Goal: Transaction & Acquisition: Purchase product/service

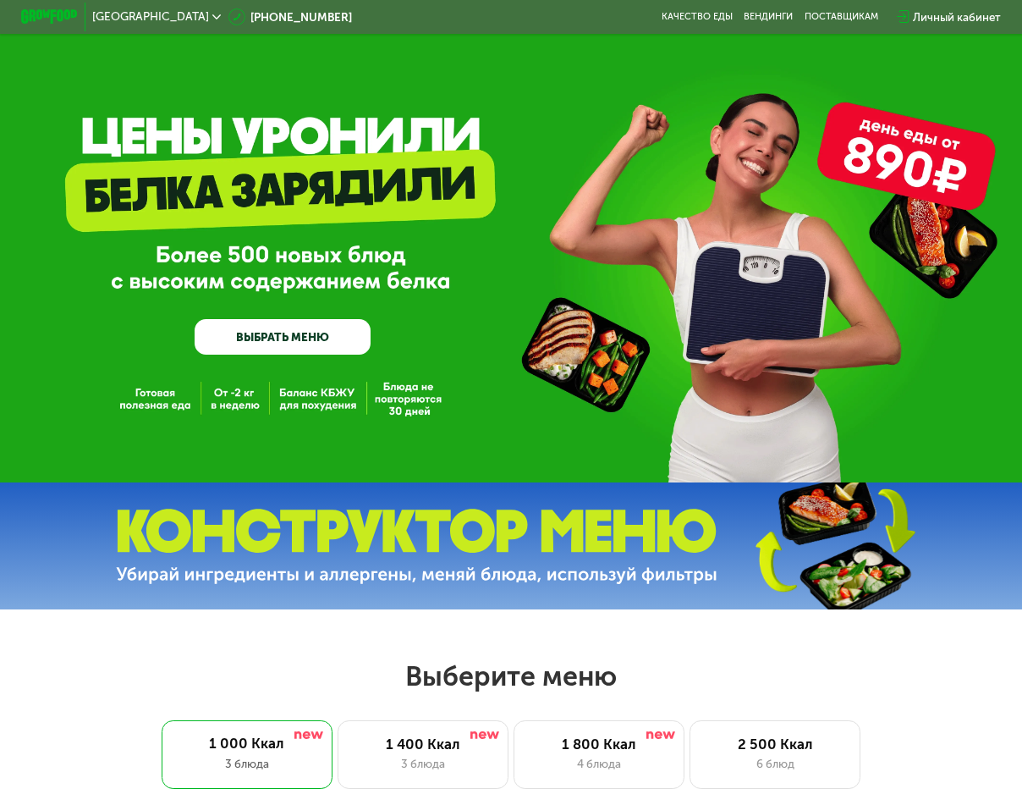
click at [345, 333] on link "ВЫБРАТЬ МЕНЮ" at bounding box center [283, 337] width 177 height 36
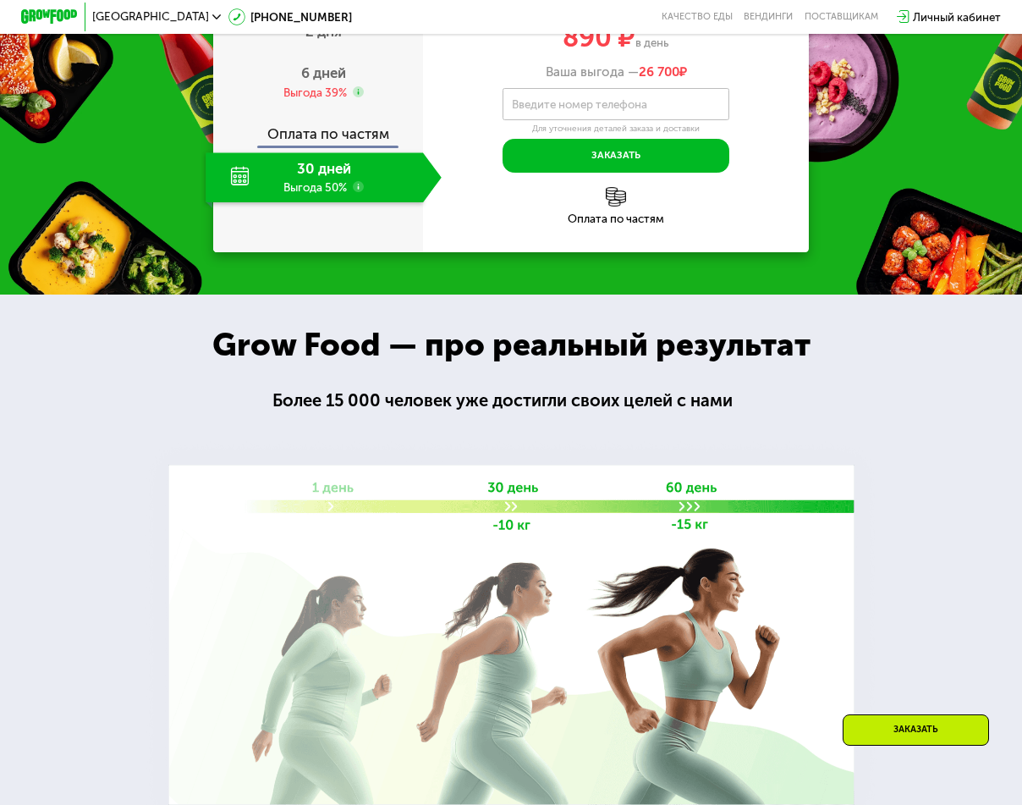
scroll to position [2066, 0]
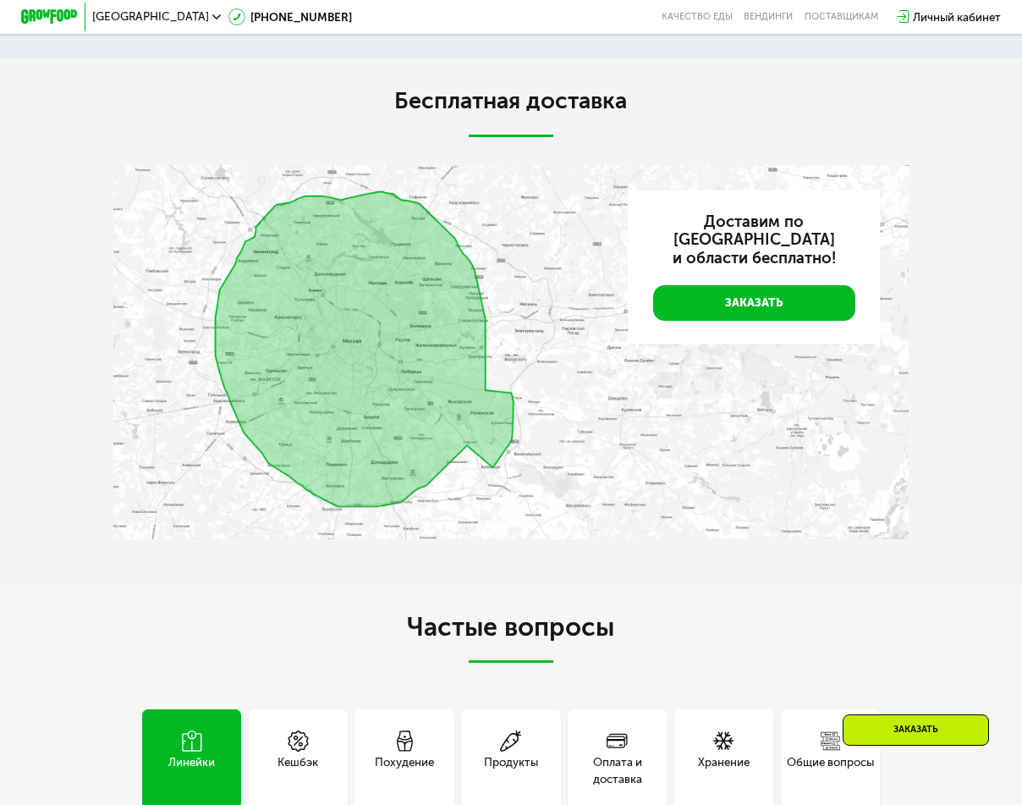
click at [923, 727] on div "Заказать" at bounding box center [916, 729] width 146 height 31
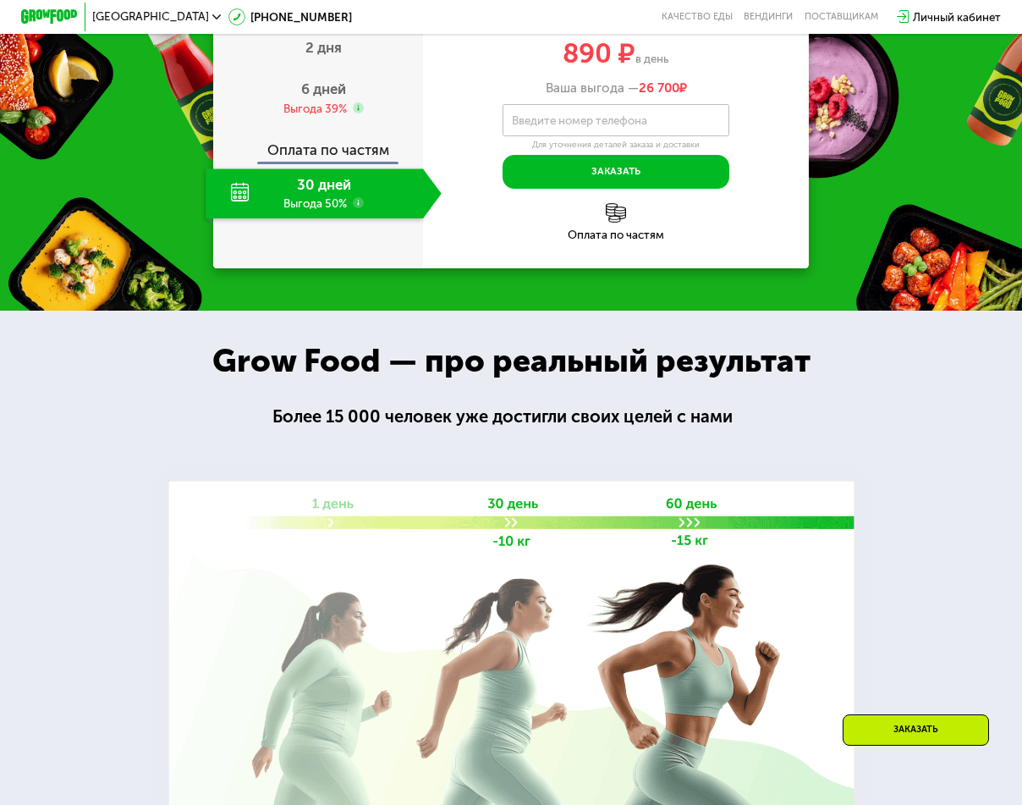
scroll to position [1457, 0]
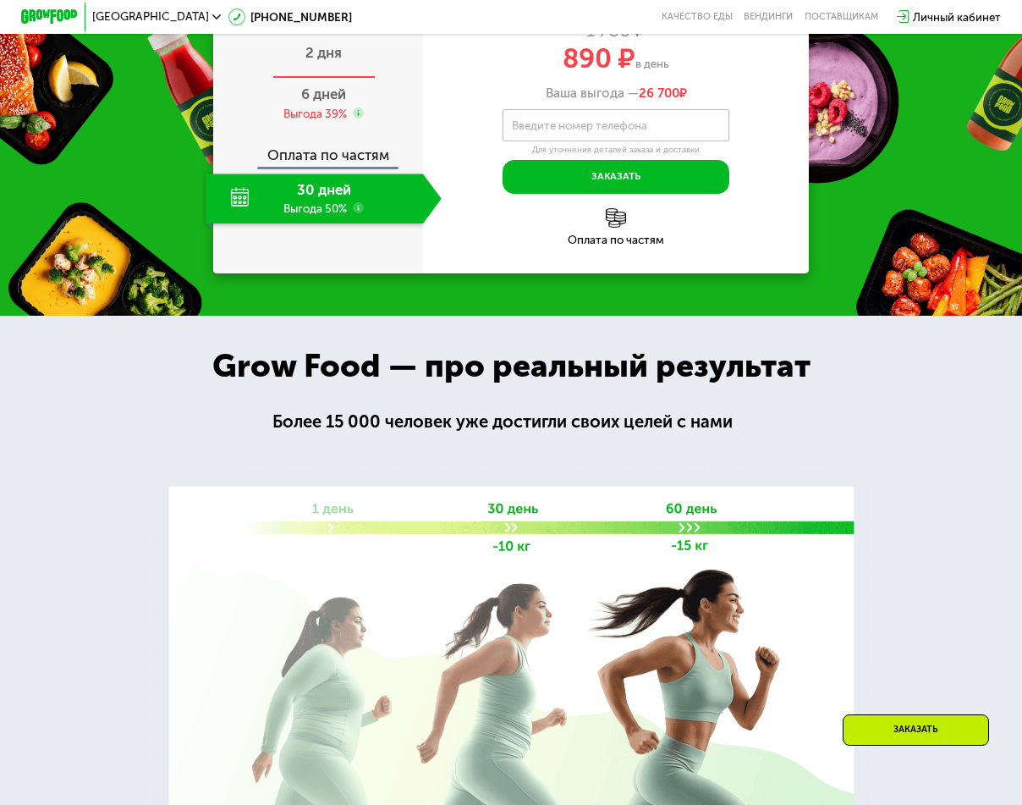
click at [325, 61] on span "2 дня" at bounding box center [324, 52] width 36 height 17
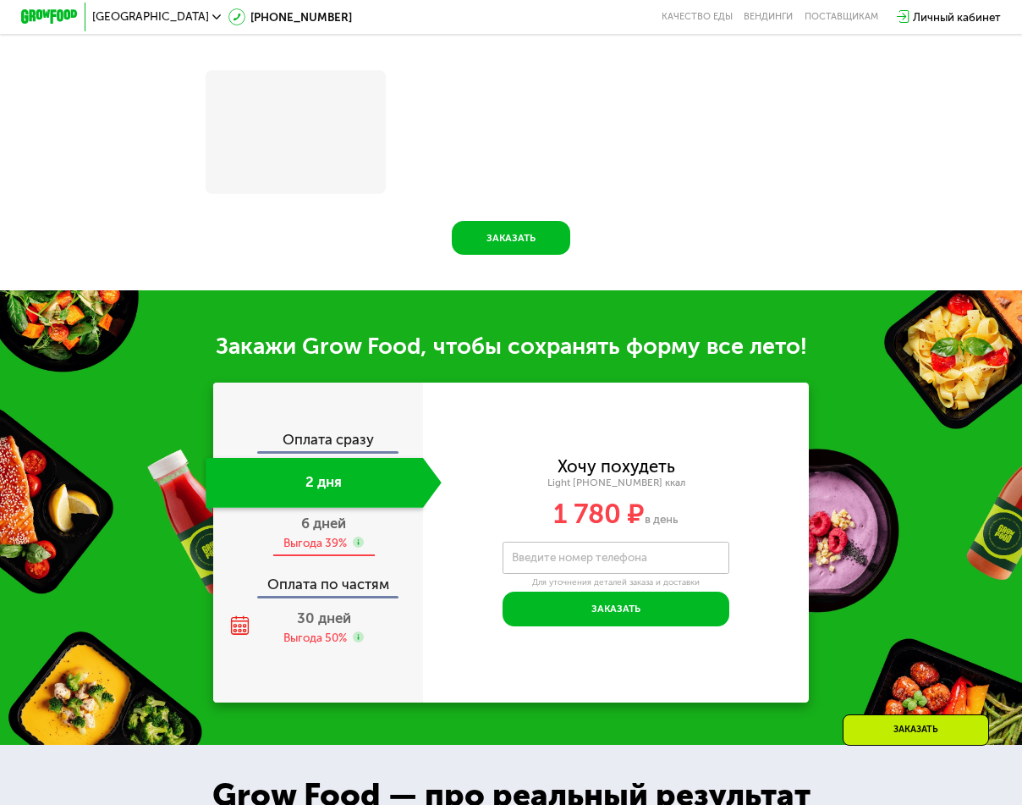
click at [349, 549] on div "6 дней Выгода 39%" at bounding box center [323, 533] width 235 height 50
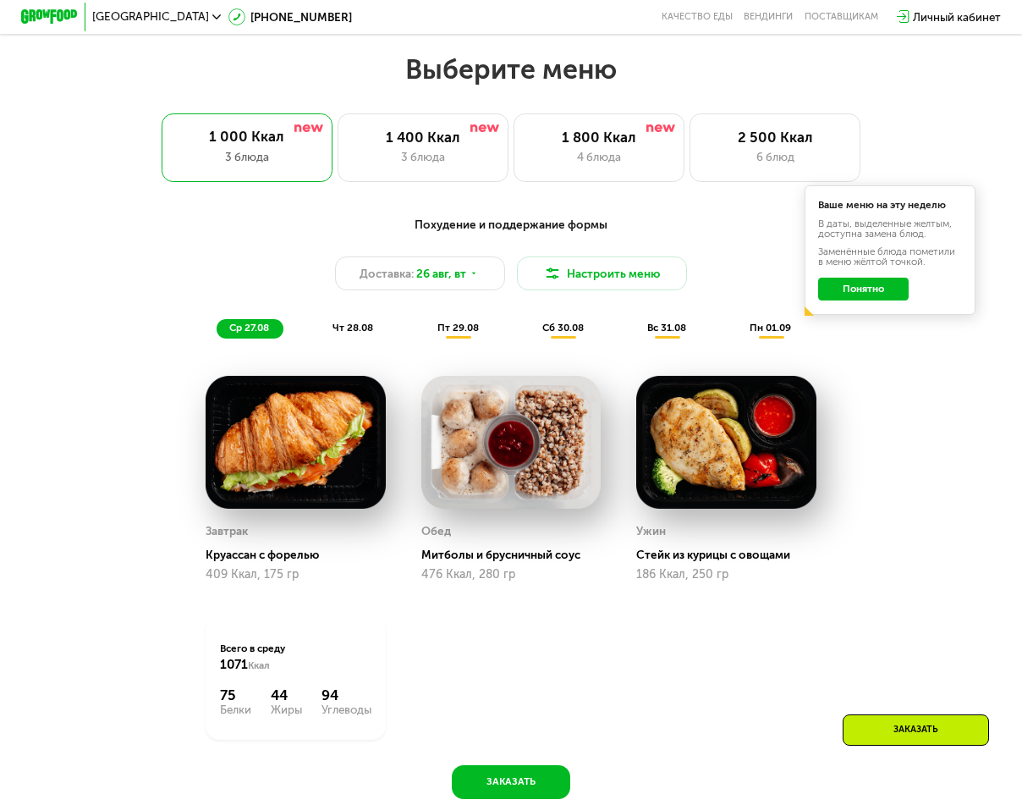
scroll to position [441, 0]
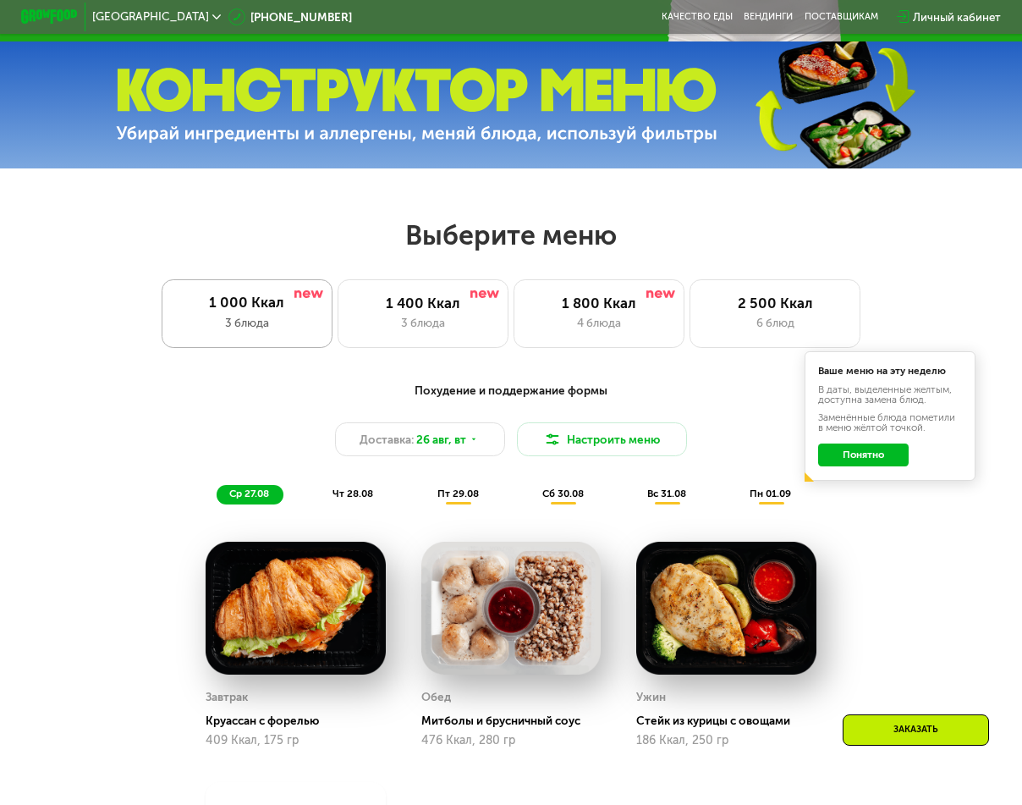
click at [245, 347] on div "1 000 Ккал 3 блюда" at bounding box center [247, 313] width 170 height 69
click at [234, 311] on div "1 000 Ккал" at bounding box center [246, 302] width 141 height 17
click at [868, 460] on button "Понятно" at bounding box center [863, 455] width 91 height 23
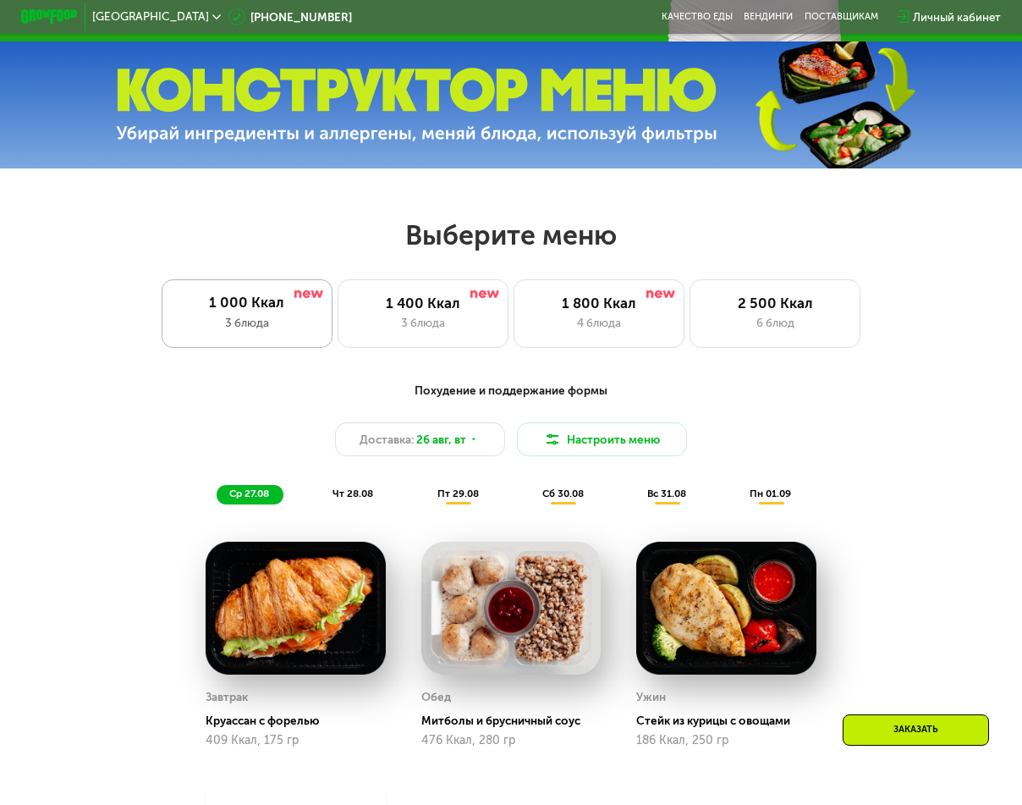
click at [296, 307] on div "1 000 Ккал" at bounding box center [246, 302] width 141 height 17
click at [470, 331] on div "3 блюда" at bounding box center [423, 322] width 141 height 17
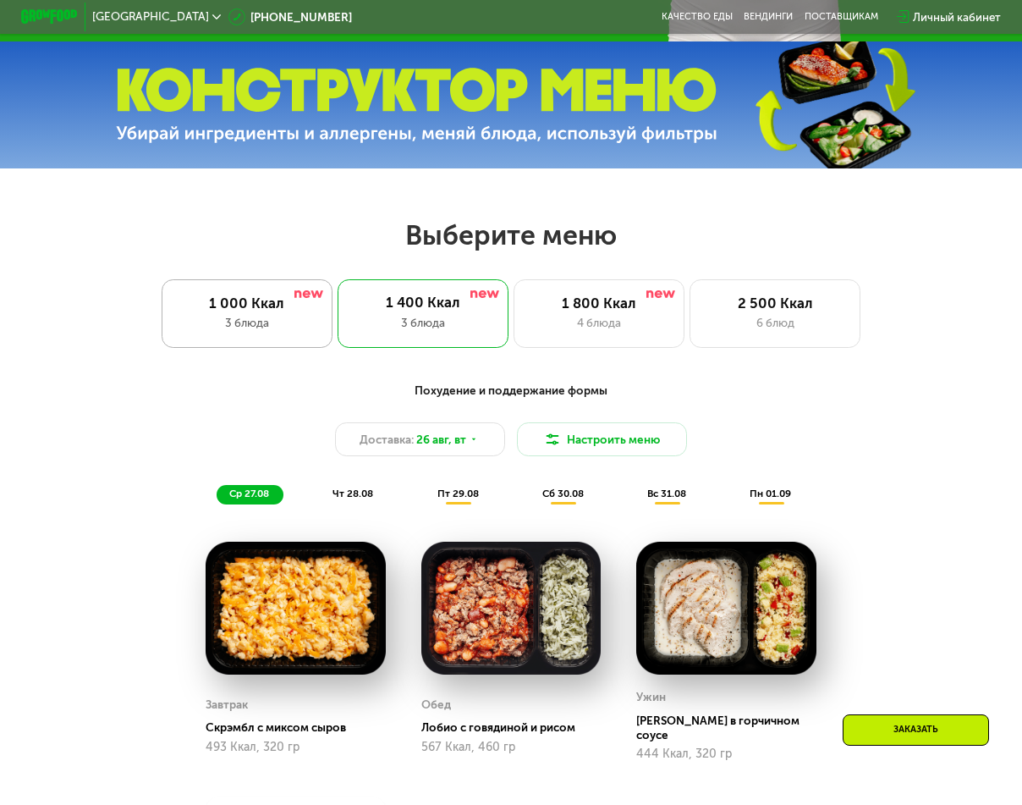
click at [283, 311] on div "1 000 Ккал" at bounding box center [247, 303] width 141 height 17
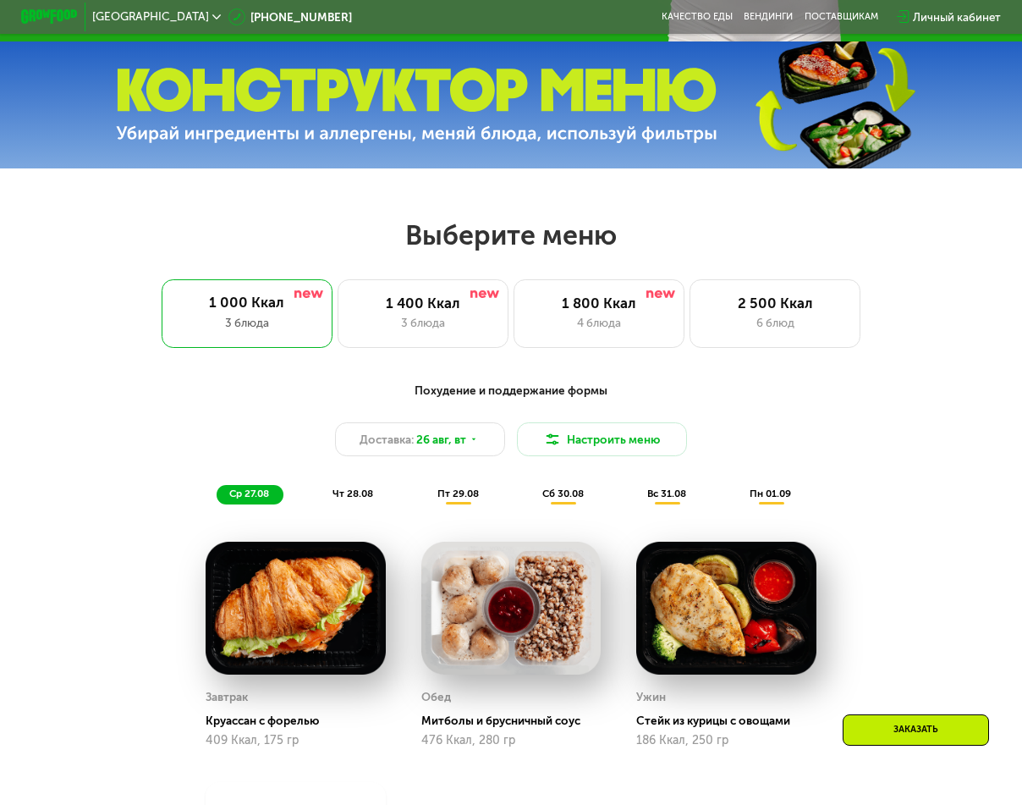
click at [424, 504] on div "чт 28.08" at bounding box center [458, 494] width 69 height 19
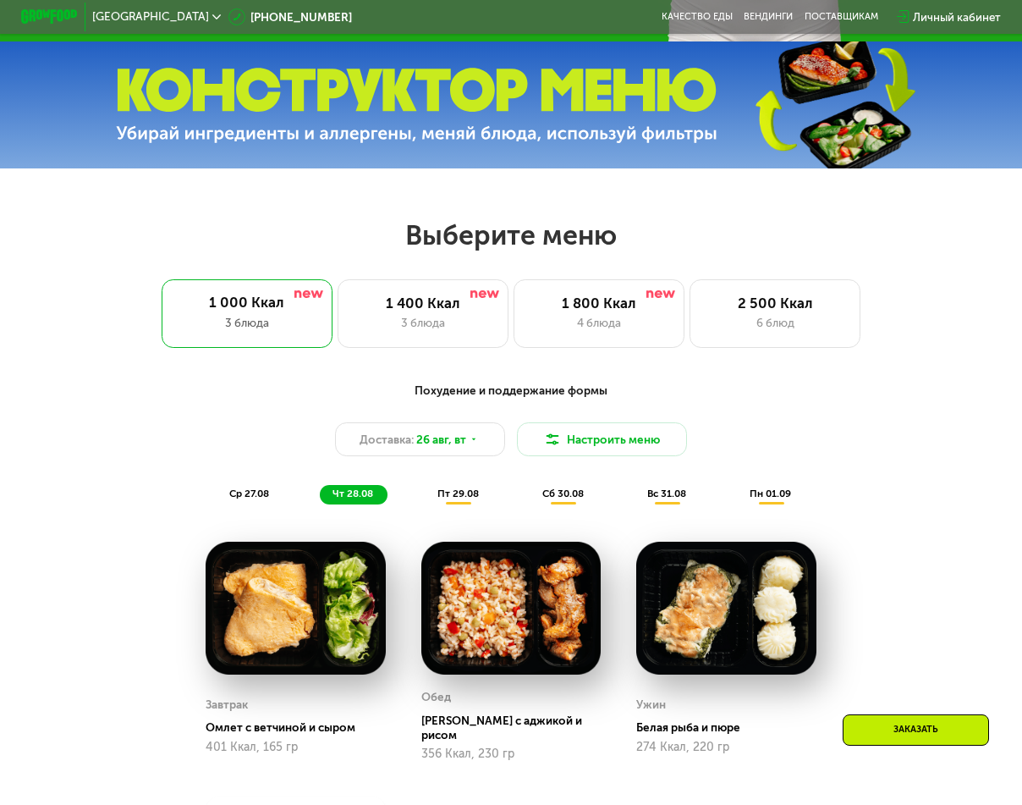
click at [530, 504] on div "пт 29.08" at bounding box center [564, 494] width 69 height 19
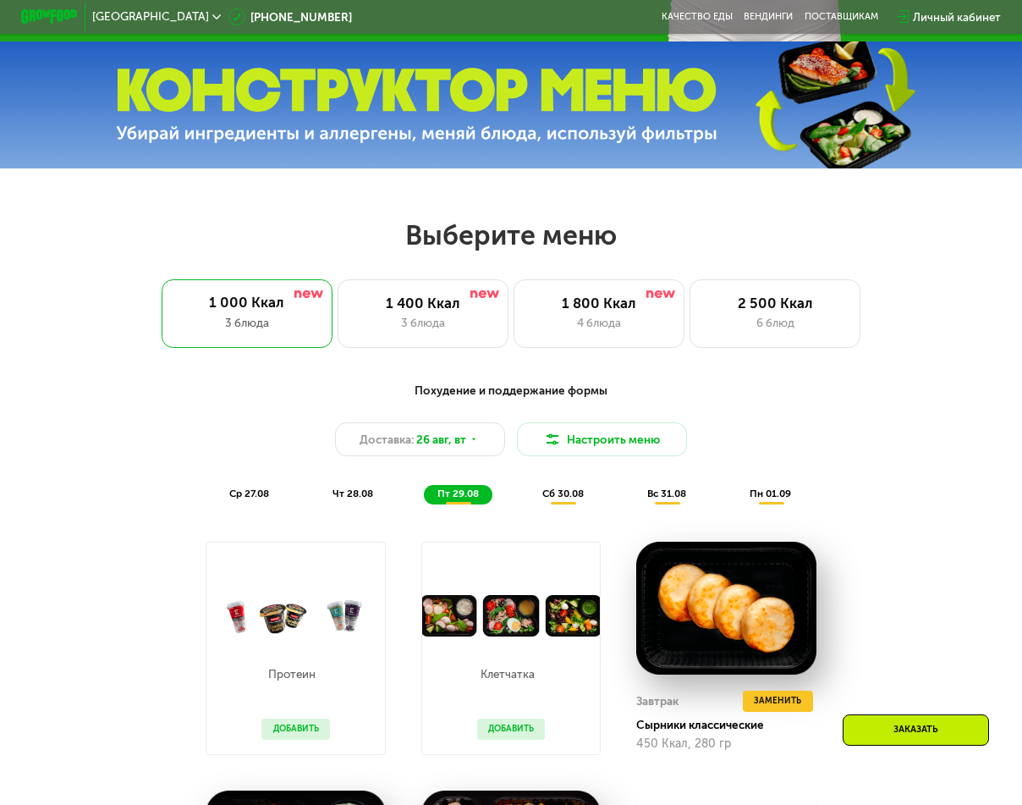
click at [635, 504] on div "сб 30.08" at bounding box center [668, 494] width 66 height 19
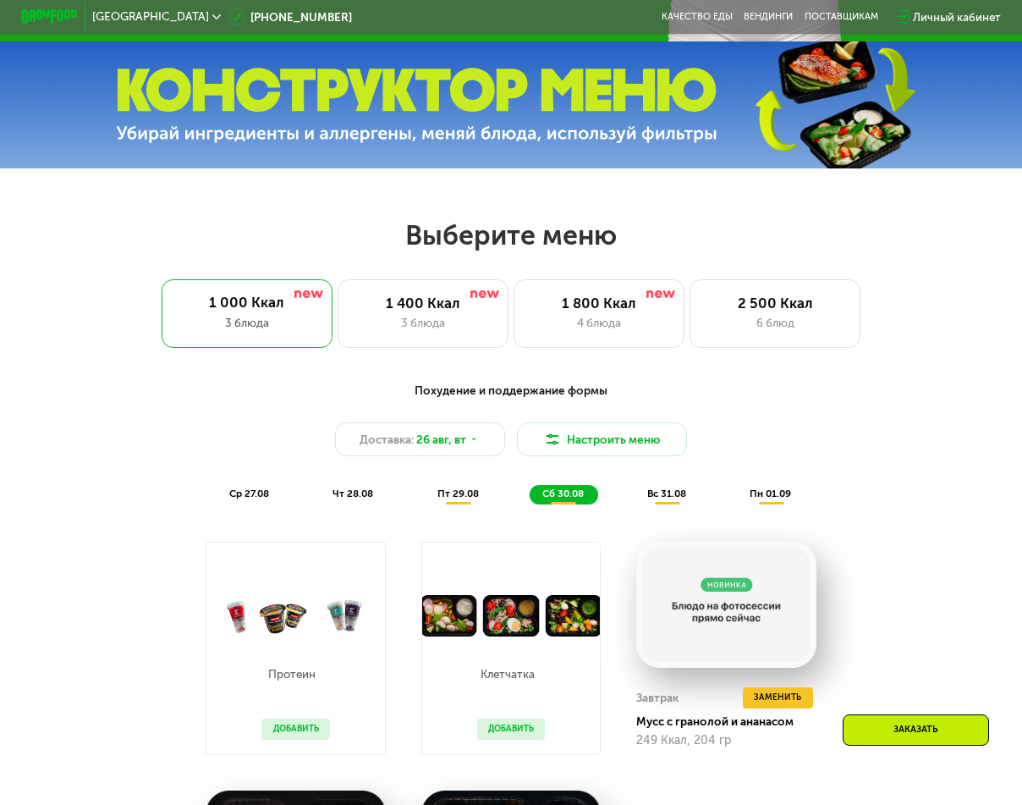
click at [670, 499] on span "вс 31.08" at bounding box center [667, 494] width 39 height 12
click at [774, 499] on span "пн 01.09" at bounding box center [770, 494] width 41 height 12
click at [235, 498] on span "ср 27.08" at bounding box center [249, 494] width 40 height 12
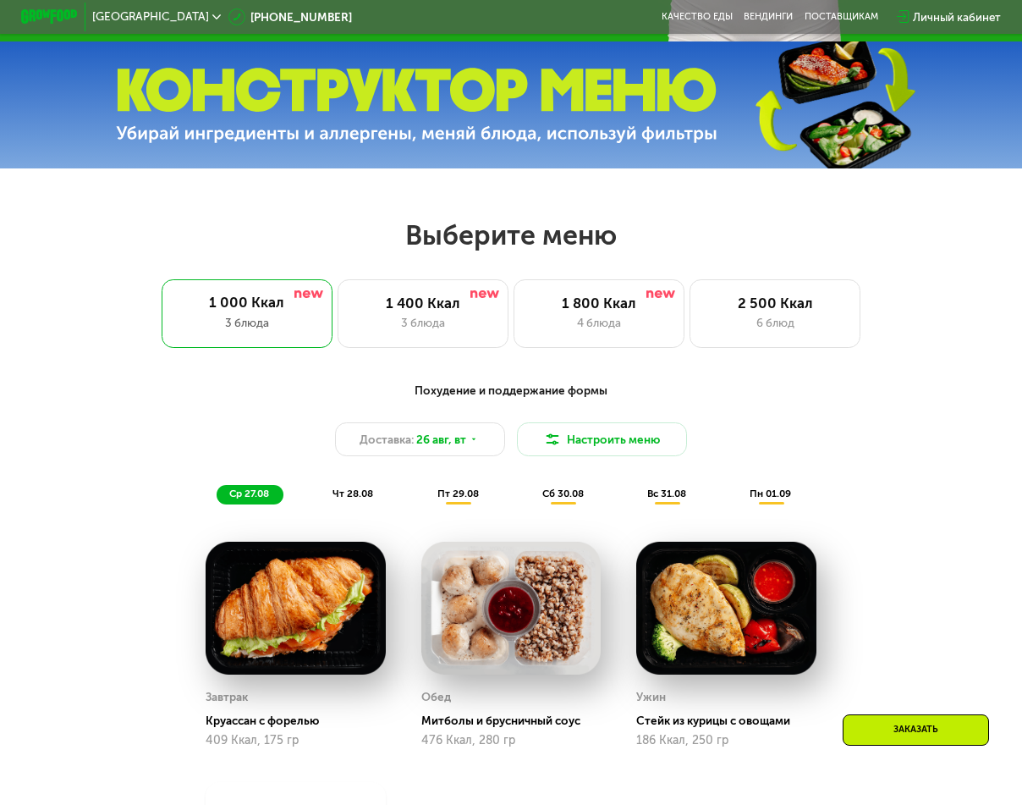
click at [540, 389] on div "Похудение и поддержание формы Доставка: [DATE] Настроить меню ср 27.08 чт 28.08…" at bounding box center [510, 443] width 857 height 140
click at [643, 331] on div "4 блюда" at bounding box center [599, 322] width 141 height 17
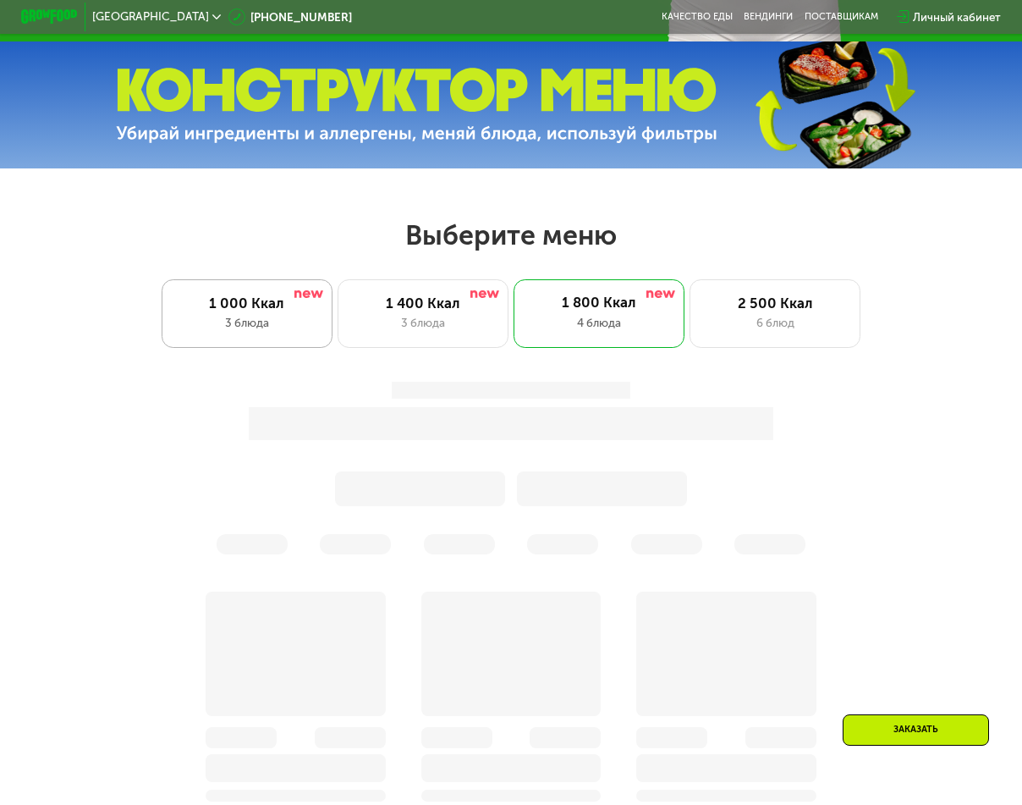
click at [251, 331] on div "3 блюда" at bounding box center [247, 322] width 141 height 17
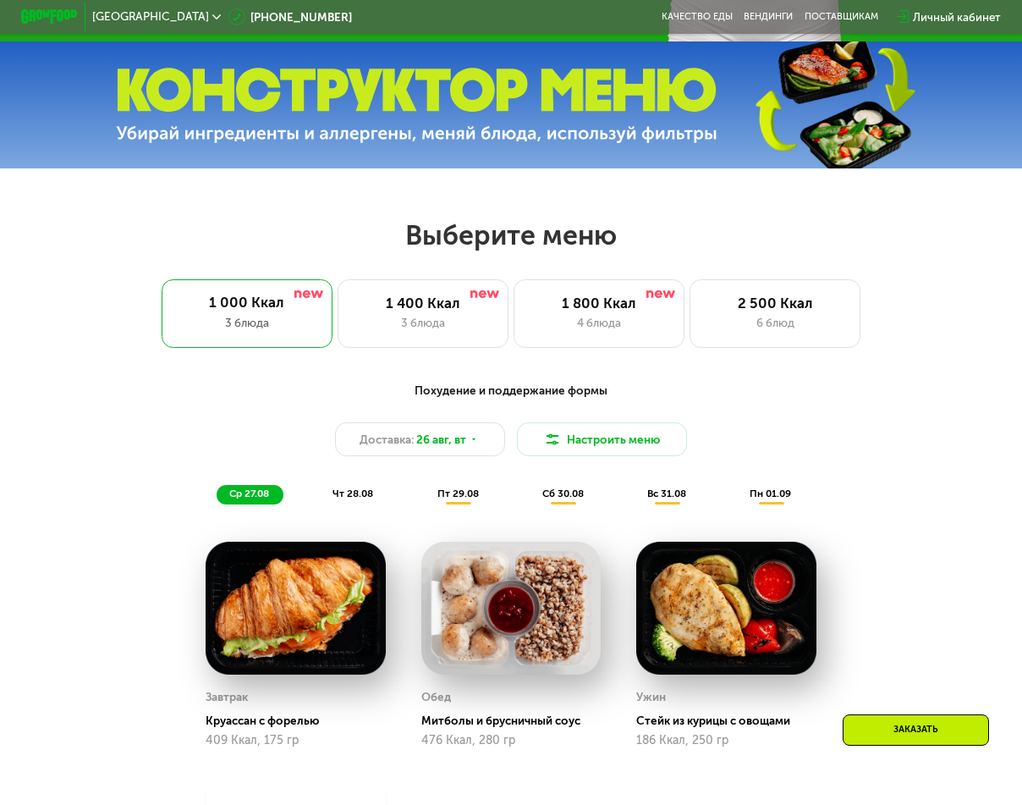
click at [152, 456] on div "Доставка: [DATE] Настроить меню" at bounding box center [511, 439] width 840 height 34
click at [259, 348] on div "1 000 Ккал 3 блюда" at bounding box center [247, 313] width 170 height 69
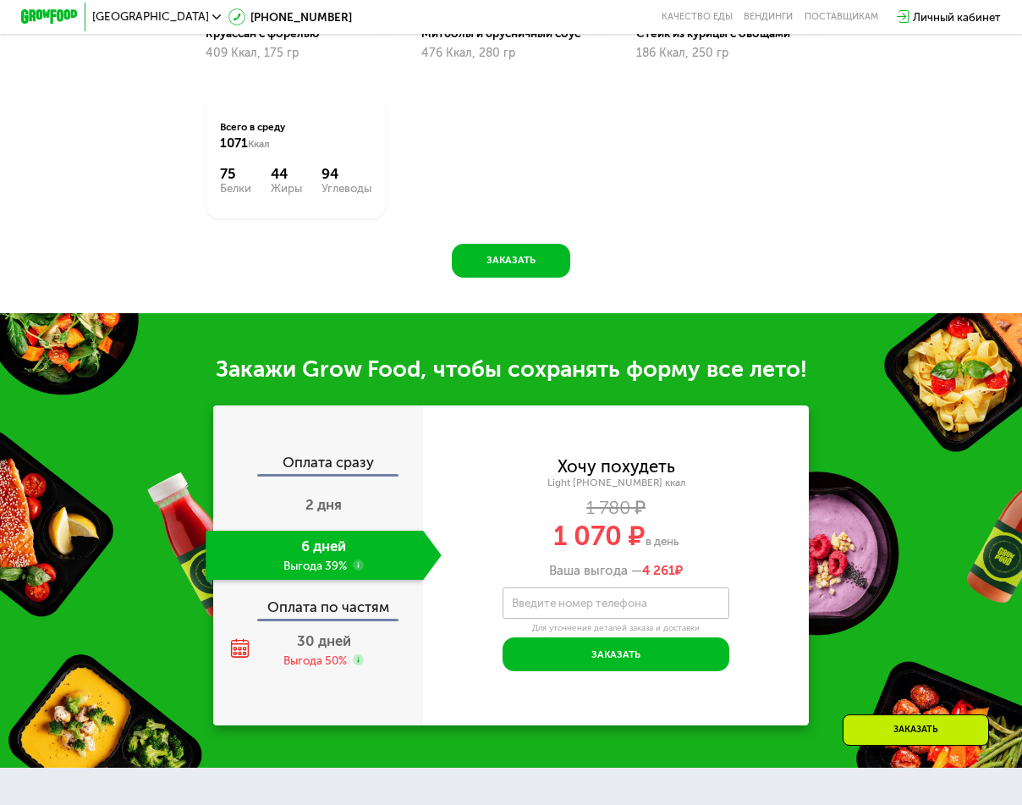
scroll to position [1118, 0]
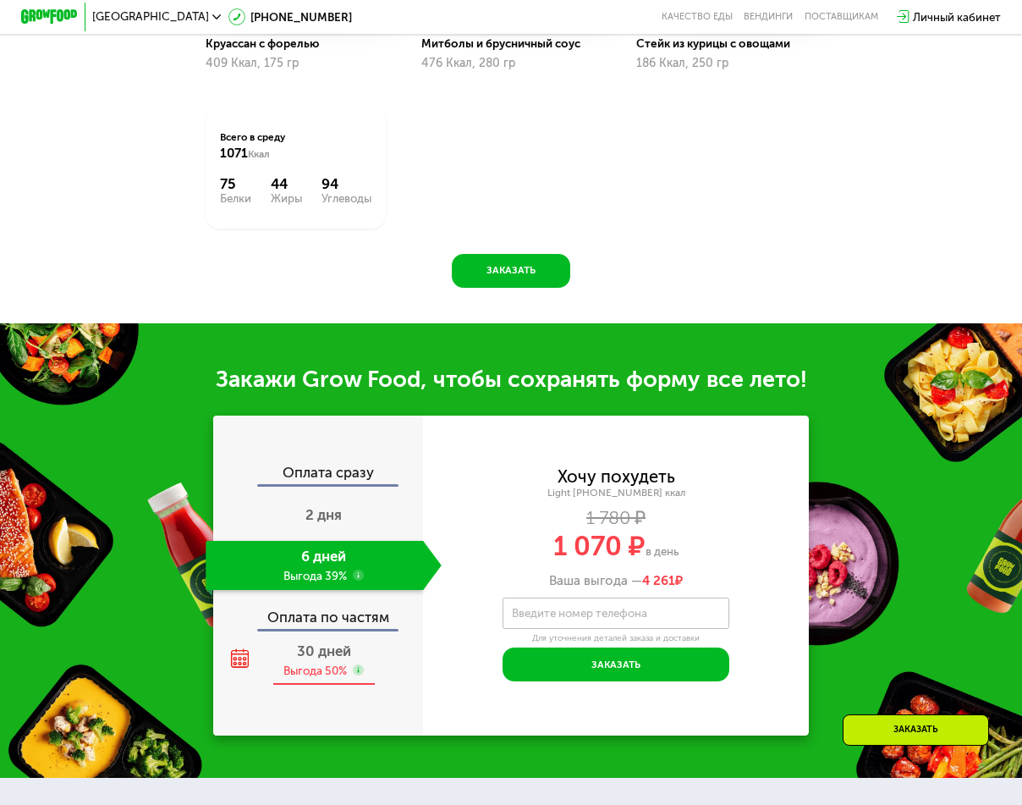
click at [320, 679] on div "Выгода 50%" at bounding box center [315, 671] width 63 height 16
